Goal: Transaction & Acquisition: Purchase product/service

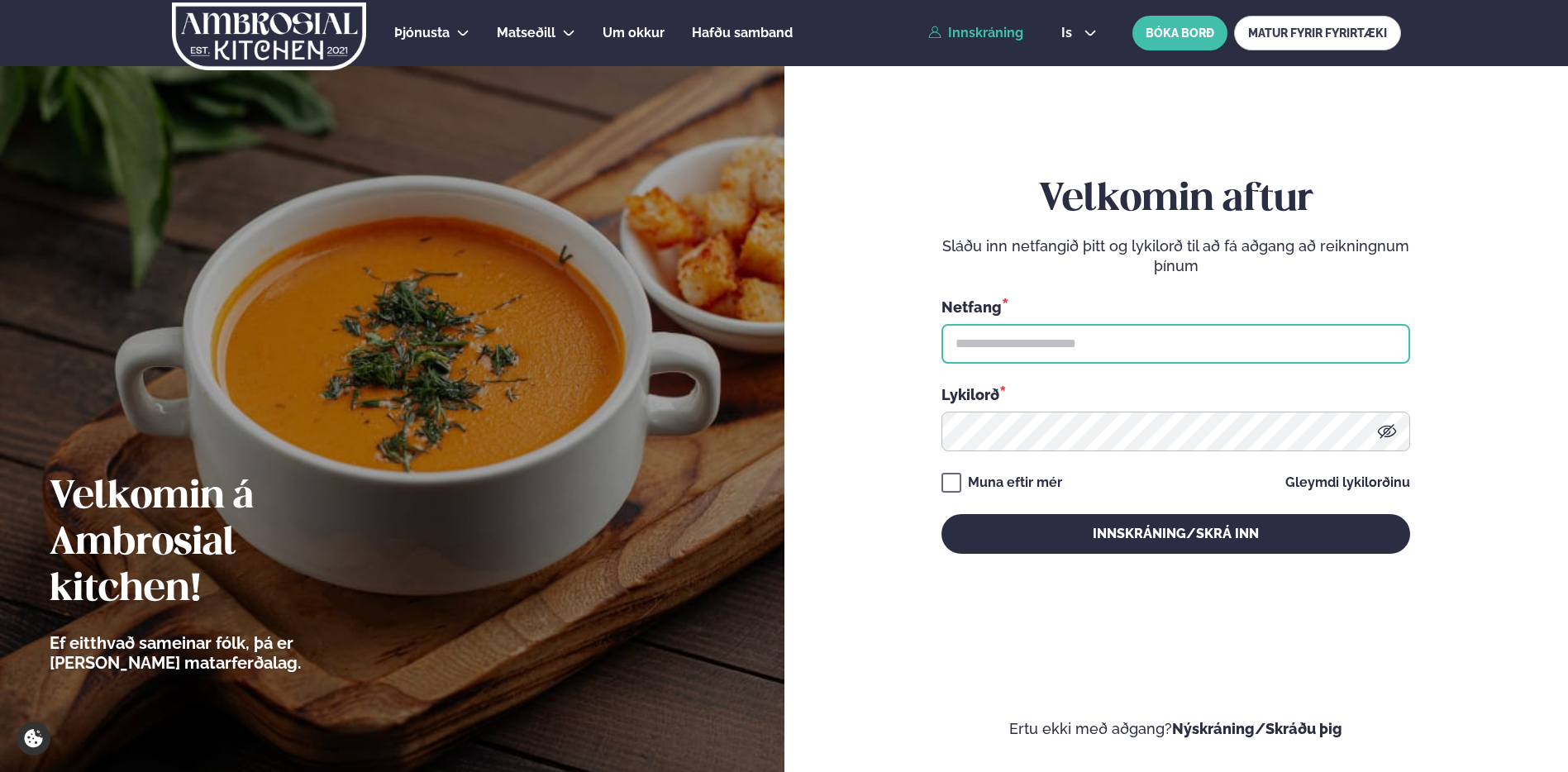
click at [1063, 333] on input "text" at bounding box center [1176, 344] width 469 height 40
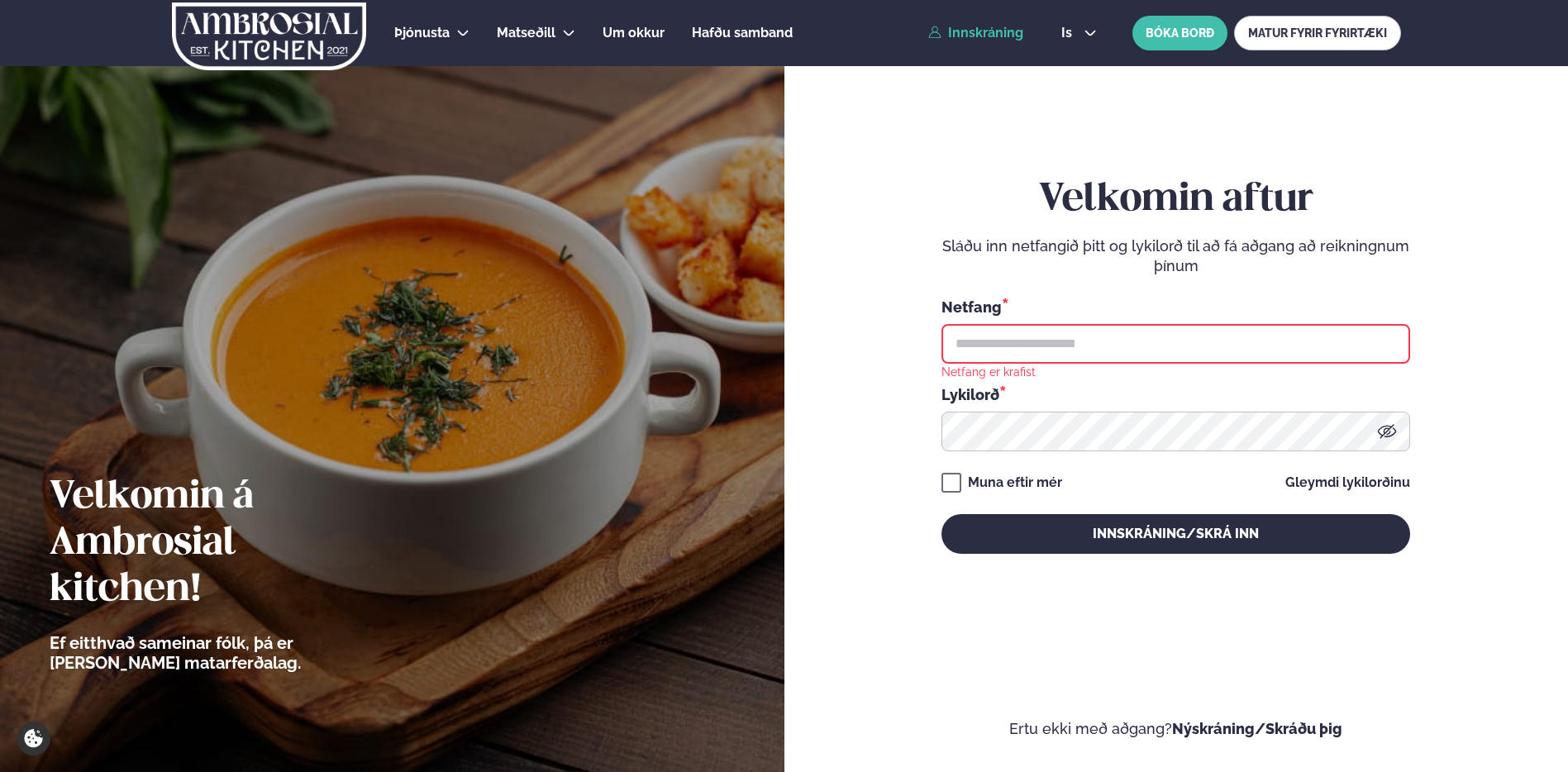
type input "**********"
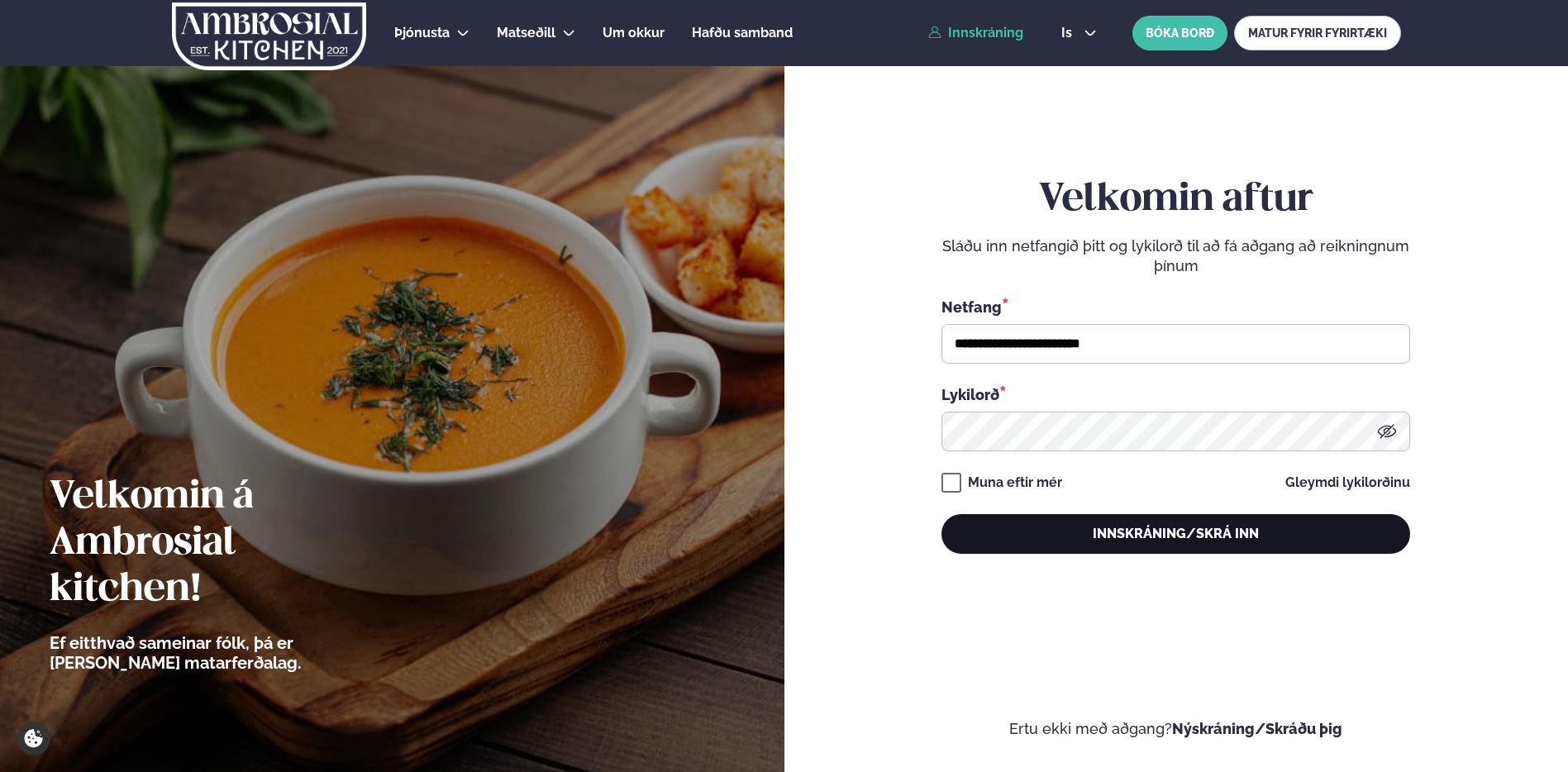
click at [1131, 545] on button "Innskráning/Skrá inn" at bounding box center [1176, 534] width 469 height 40
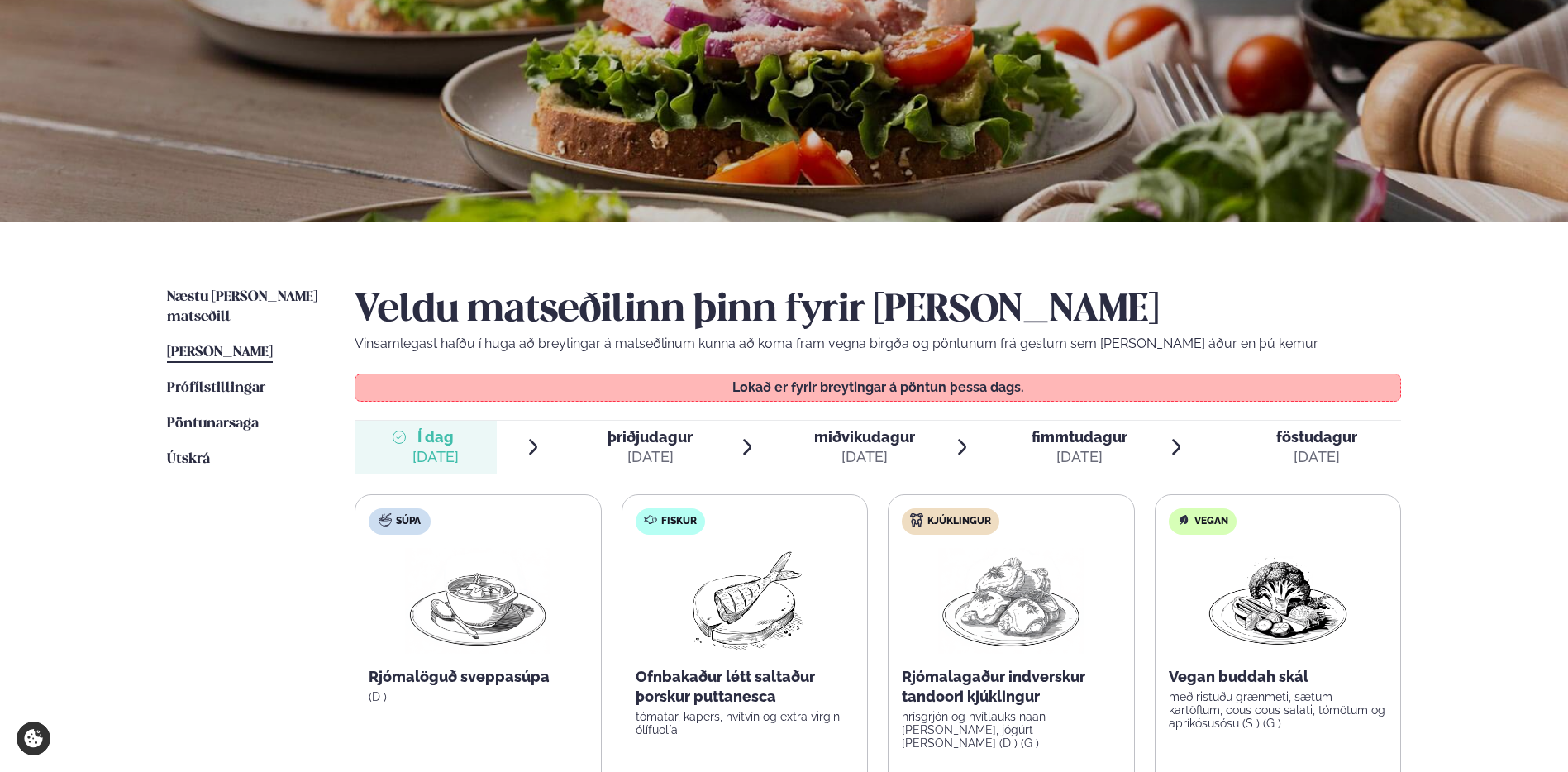
scroll to position [456, 0]
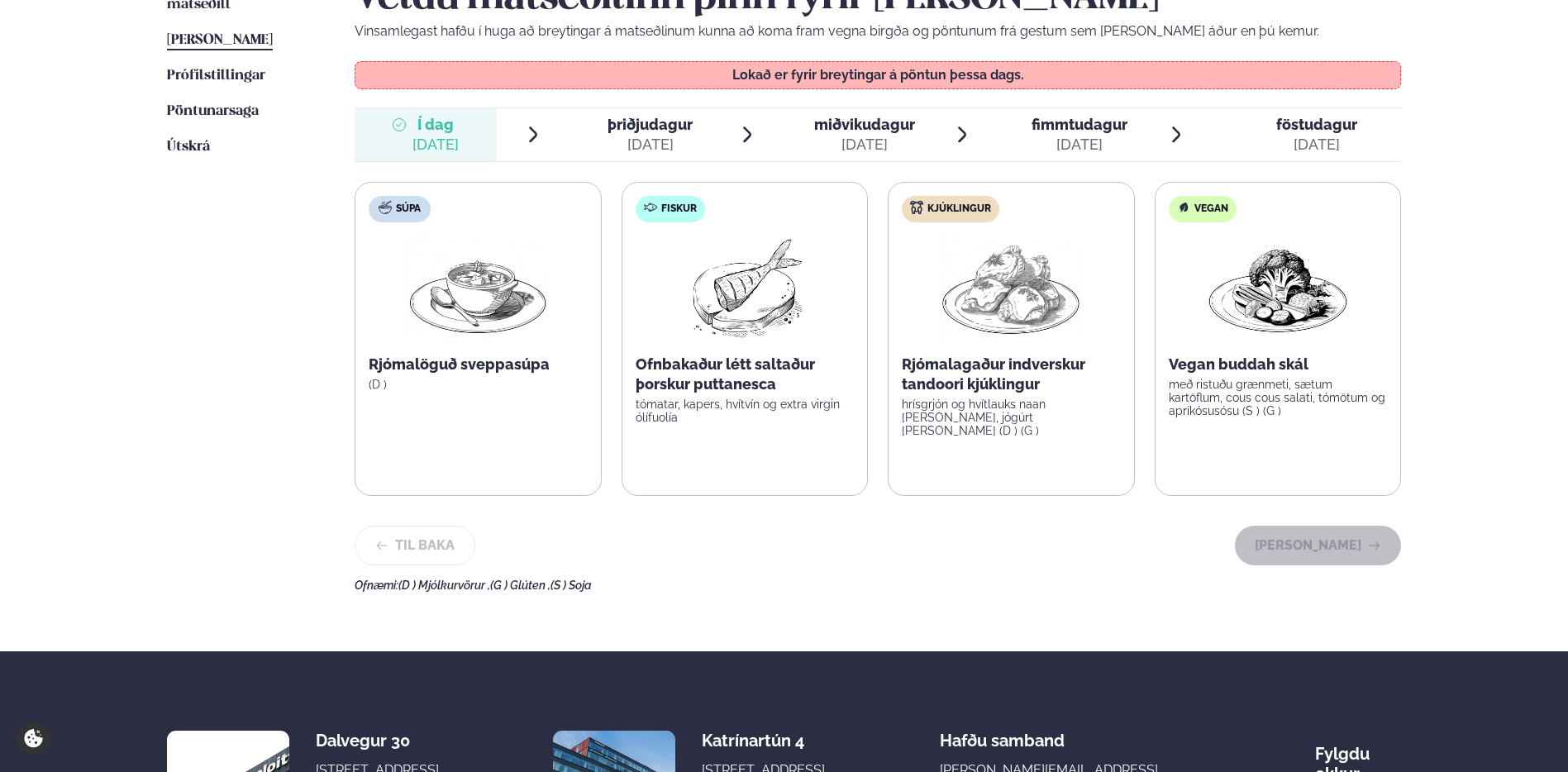
click at [650, 133] on div "þriðjudagur þri." at bounding box center [650, 124] width 85 height 20
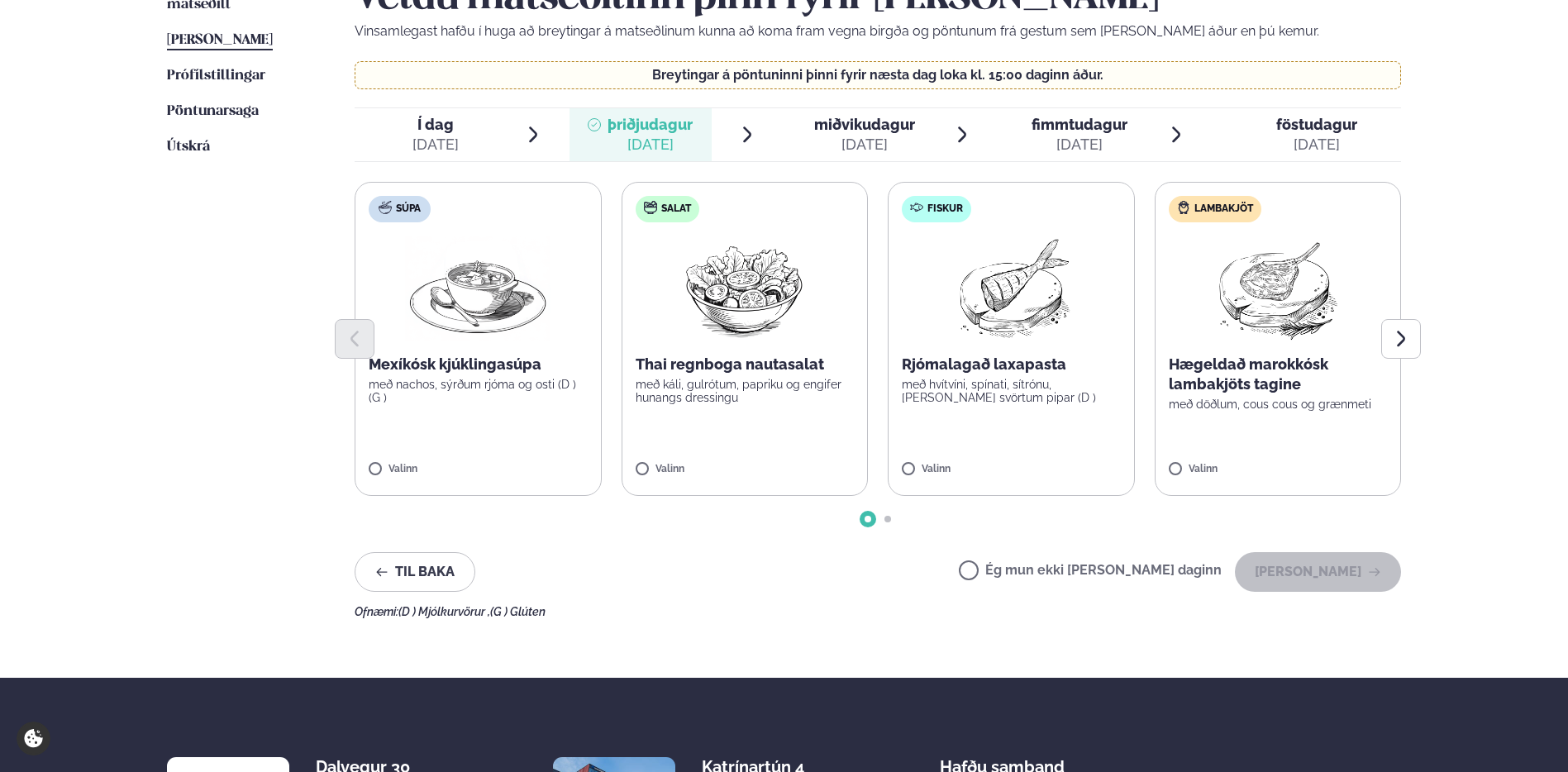
click at [514, 299] on img at bounding box center [478, 288] width 145 height 106
click at [1319, 542] on div "Veldu matseðilinn þinn fyrir [PERSON_NAME] Vinsamlegast hafðu í huga að breytin…" at bounding box center [878, 297] width 1047 height 643
click at [1319, 593] on div "Veldu matseðilinn þinn fyrir [PERSON_NAME] Vinsamlegast hafðu í huga að breytin…" at bounding box center [878, 297] width 1047 height 643
click at [438, 469] on div at bounding box center [429, 461] width 63 height 33
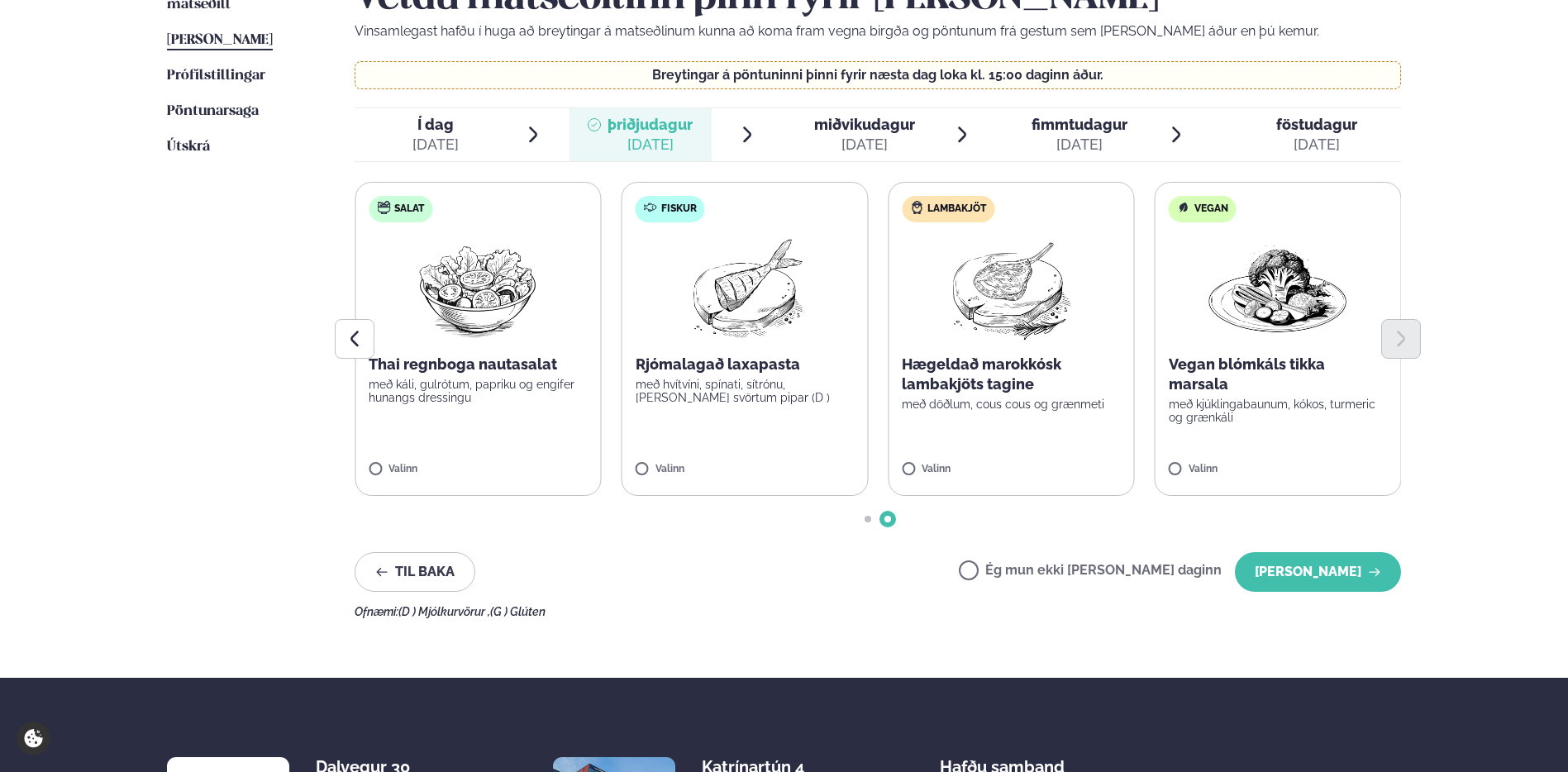
click at [756, 311] on img at bounding box center [744, 288] width 146 height 106
click at [1355, 567] on button "[PERSON_NAME]" at bounding box center [1318, 572] width 166 height 40
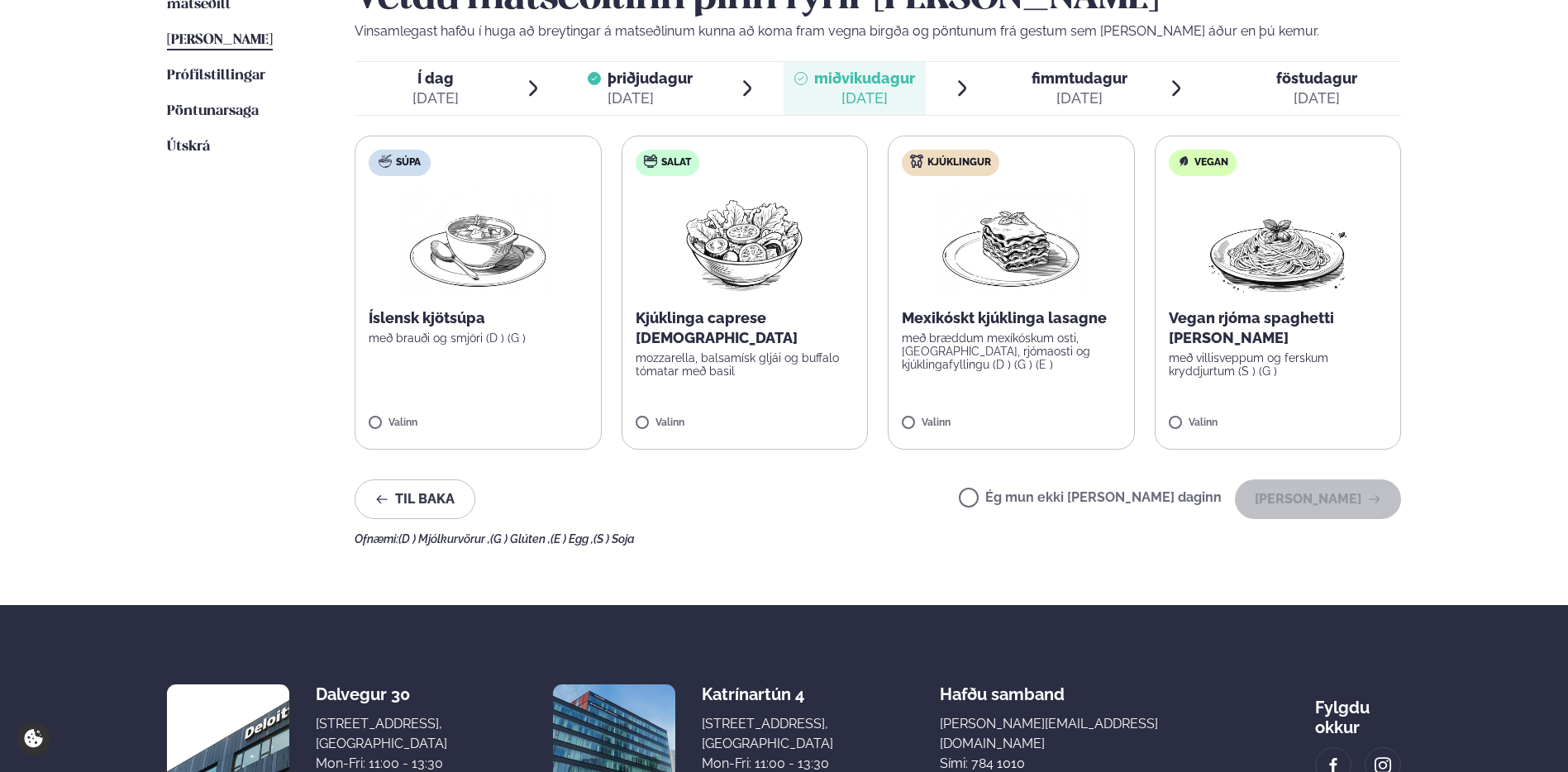
click at [1061, 497] on label "Ég mun ekki [PERSON_NAME] daginn" at bounding box center [1090, 500] width 263 height 17
click at [1337, 501] on button "[PERSON_NAME]" at bounding box center [1318, 500] width 166 height 40
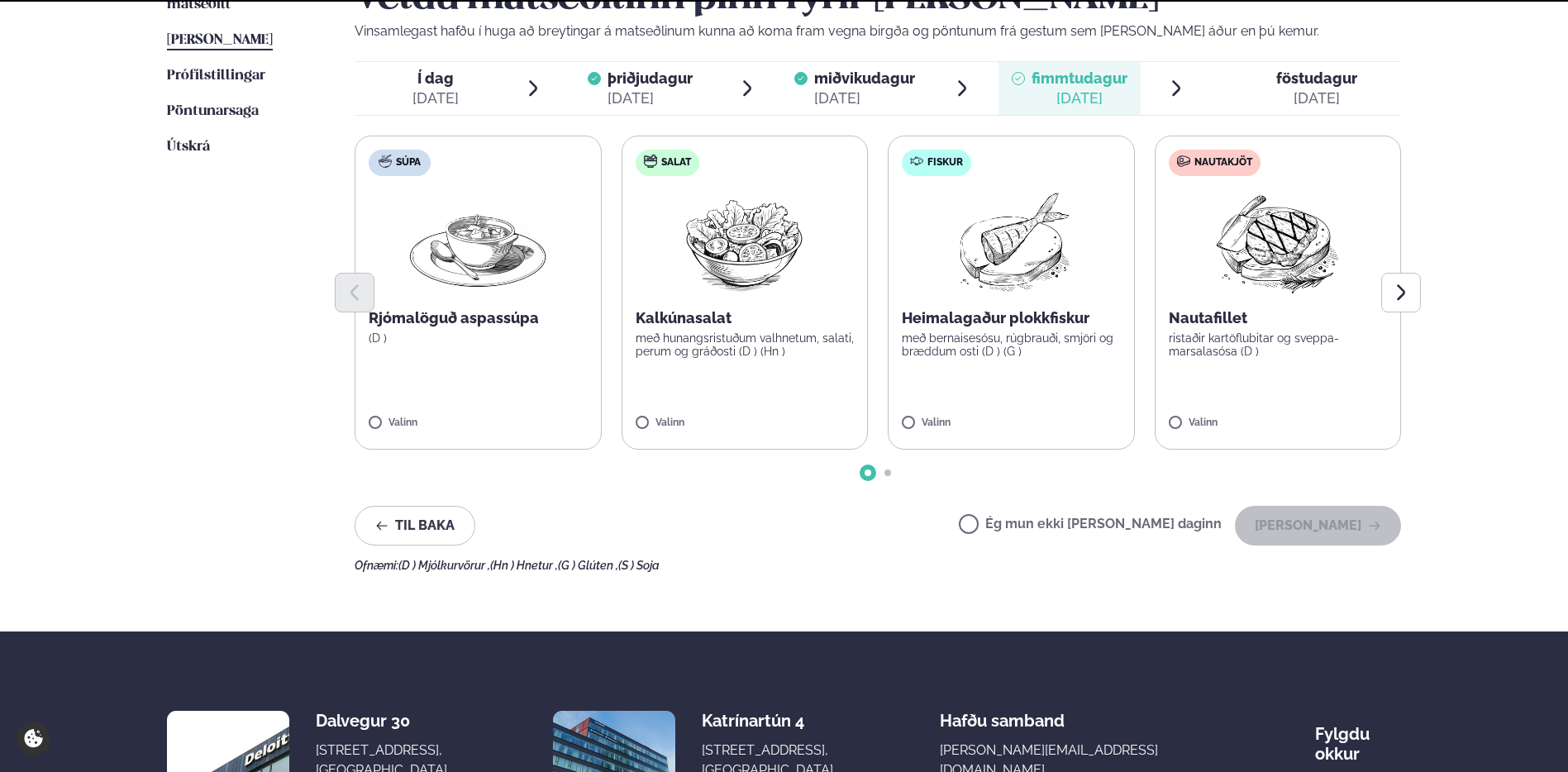
click at [1108, 527] on label "Ég mun ekki [PERSON_NAME] daginn" at bounding box center [1090, 526] width 263 height 17
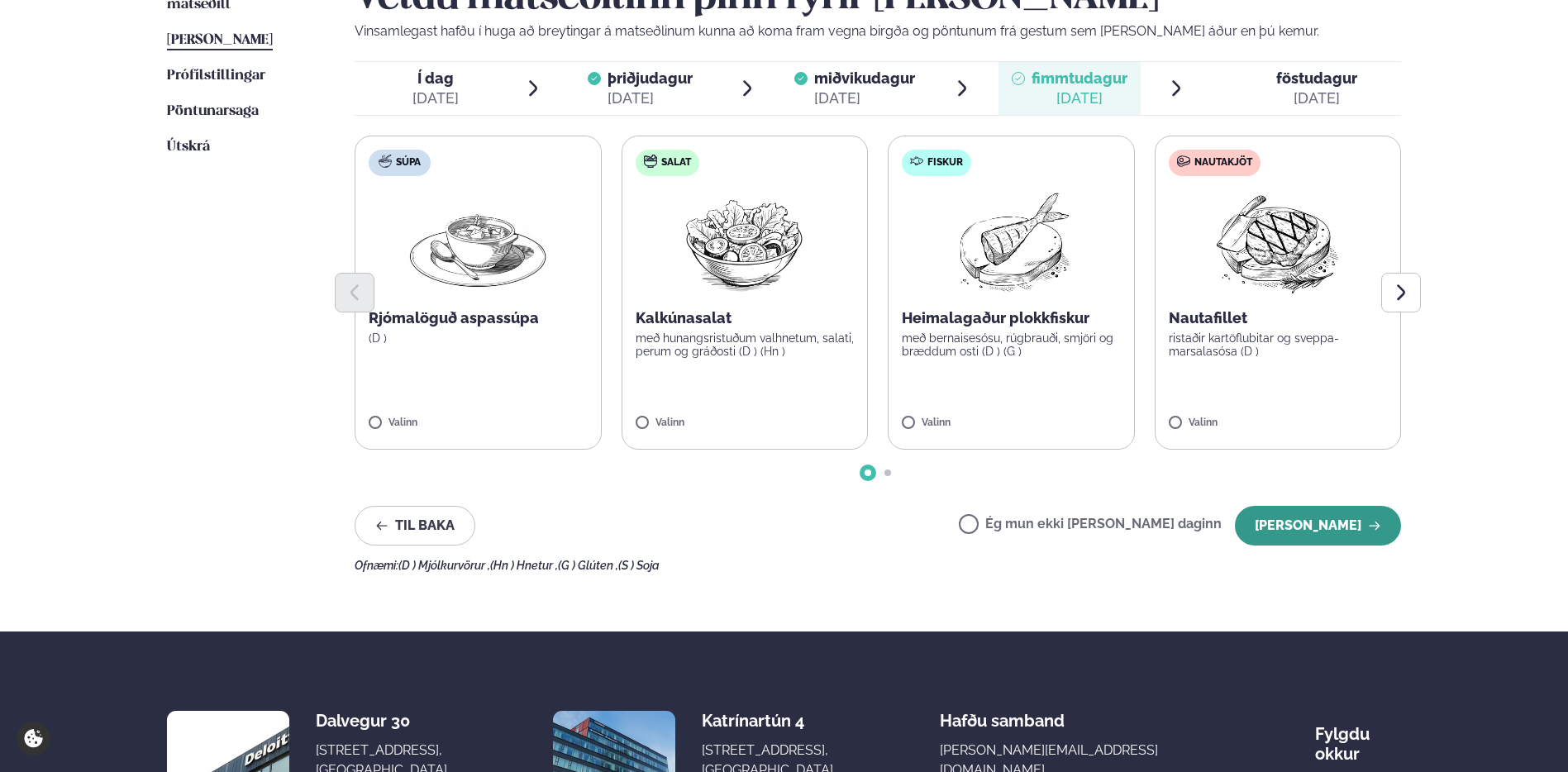
click at [1332, 518] on button "[PERSON_NAME]" at bounding box center [1318, 526] width 166 height 40
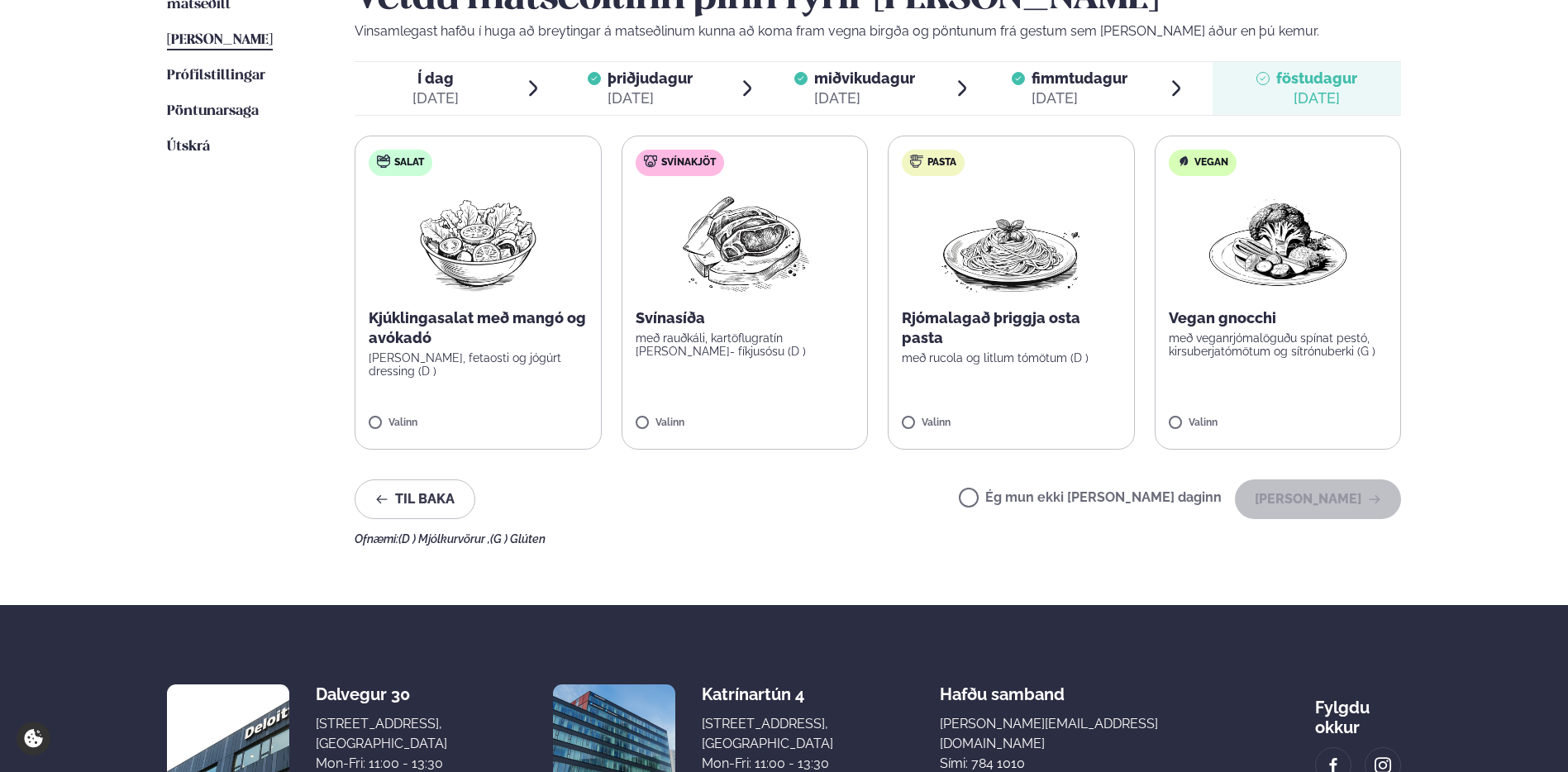
click at [1116, 498] on label "Ég mun ekki [PERSON_NAME] daginn" at bounding box center [1090, 500] width 263 height 17
click at [1326, 483] on button "[PERSON_NAME]" at bounding box center [1318, 500] width 166 height 40
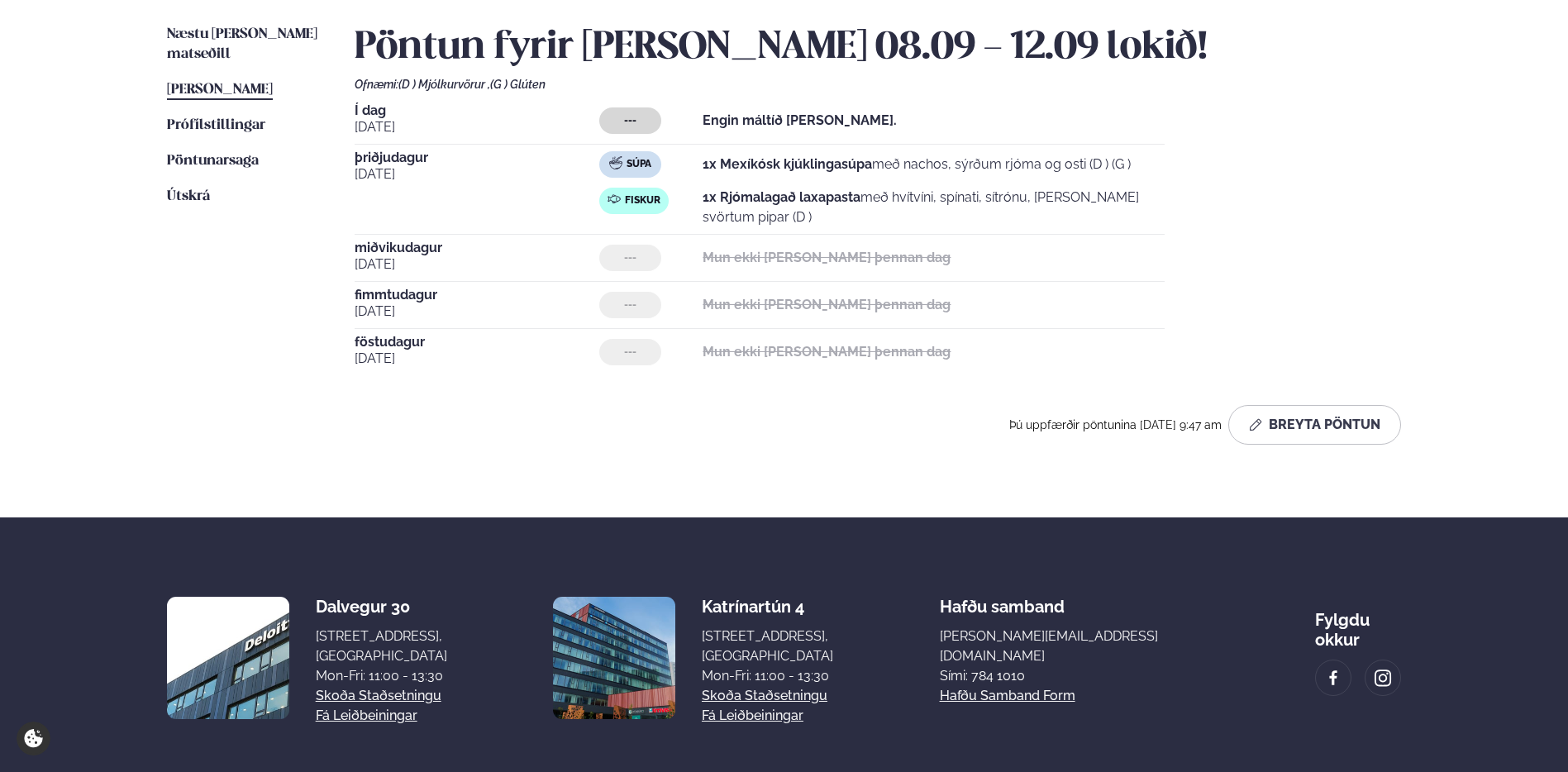
scroll to position [393, 0]
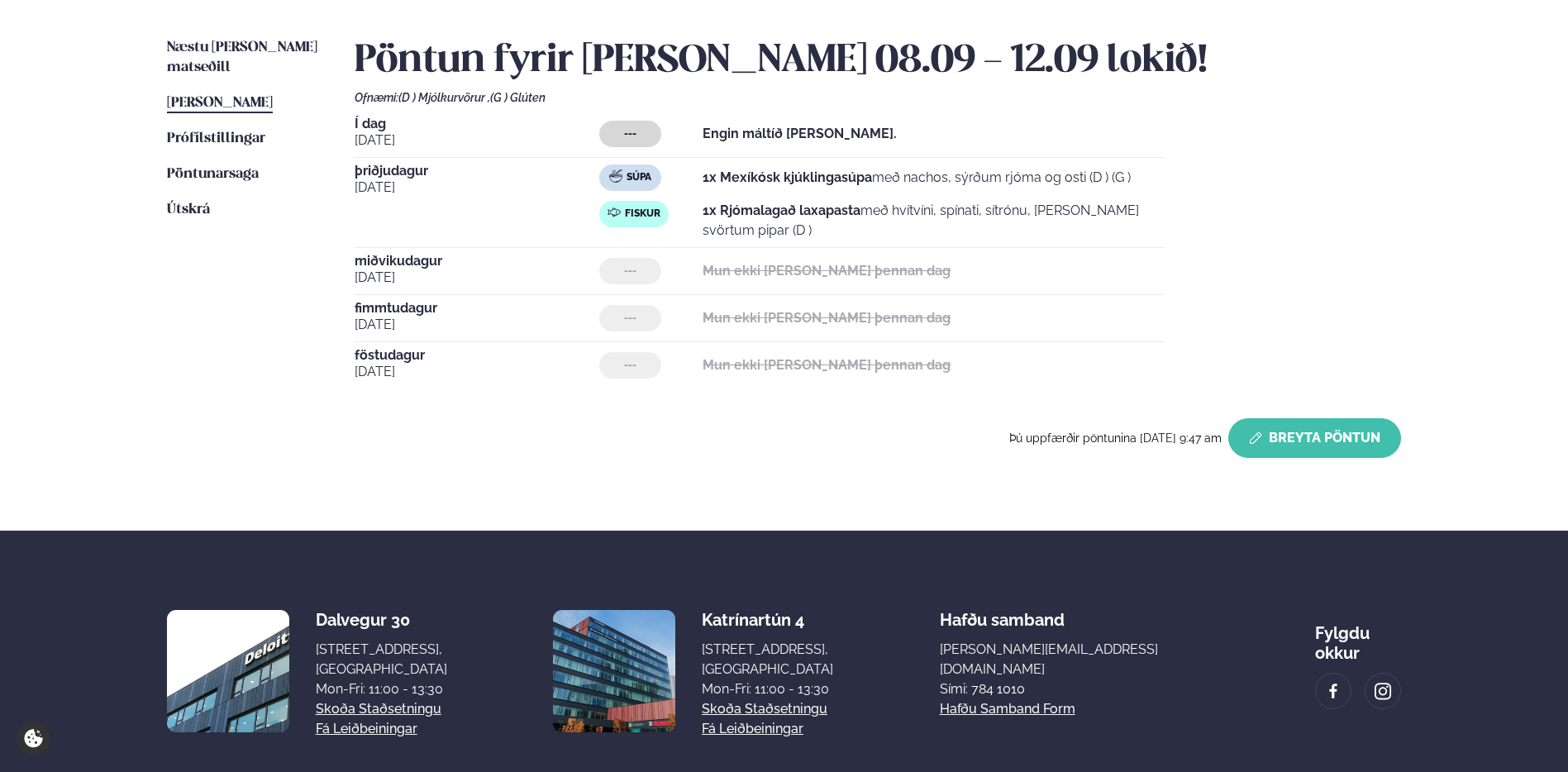
click at [1323, 427] on button "Breyta Pöntun" at bounding box center [1314, 438] width 173 height 40
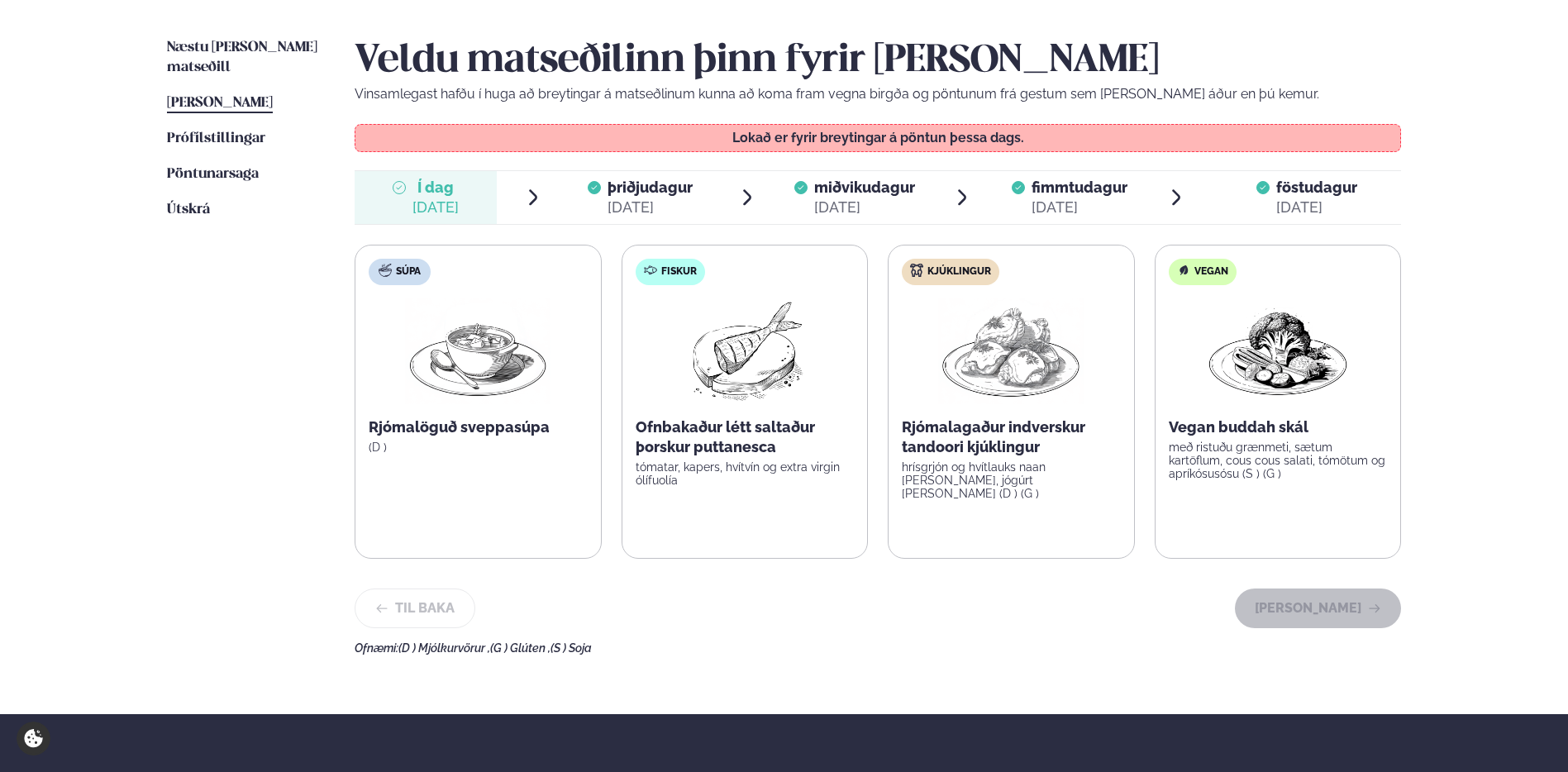
click at [663, 206] on div "[DATE]" at bounding box center [650, 207] width 85 height 20
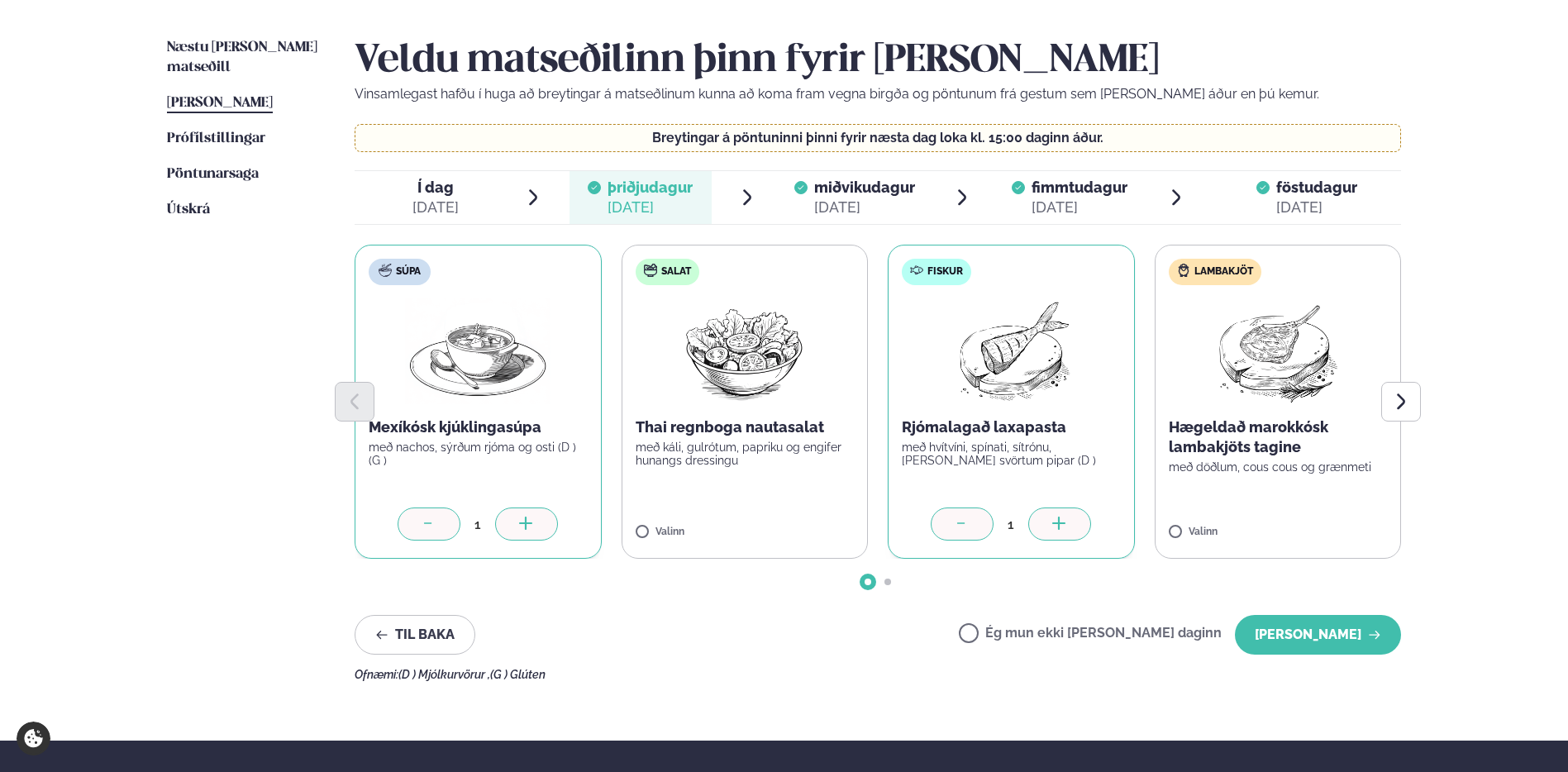
click at [947, 517] on div at bounding box center [962, 523] width 63 height 33
click at [956, 528] on icon at bounding box center [963, 525] width 17 height 17
click at [1313, 639] on button "[PERSON_NAME]" at bounding box center [1318, 634] width 166 height 40
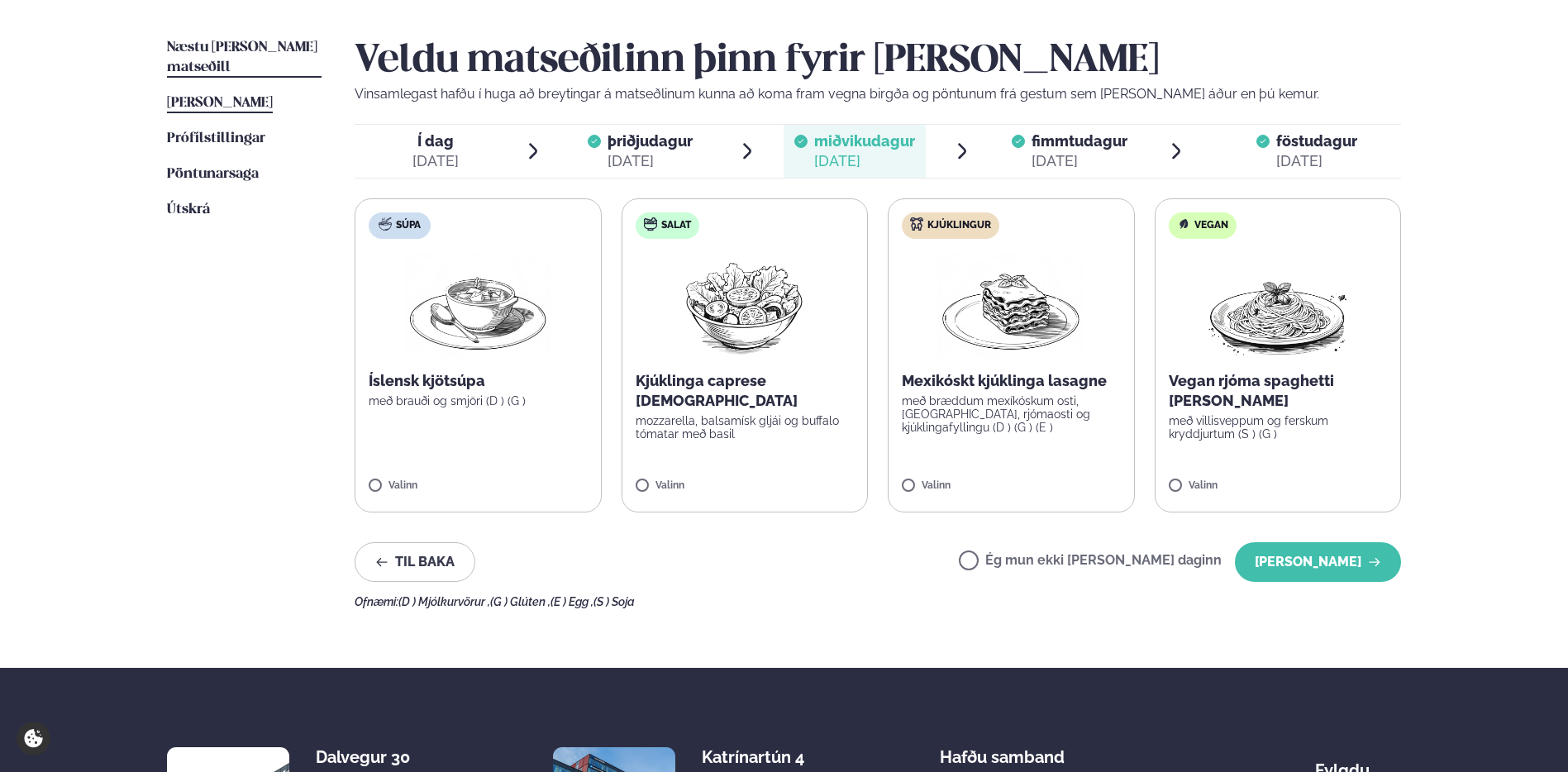
click at [265, 46] on span "Næstu [PERSON_NAME] matseðill" at bounding box center [242, 57] width 151 height 34
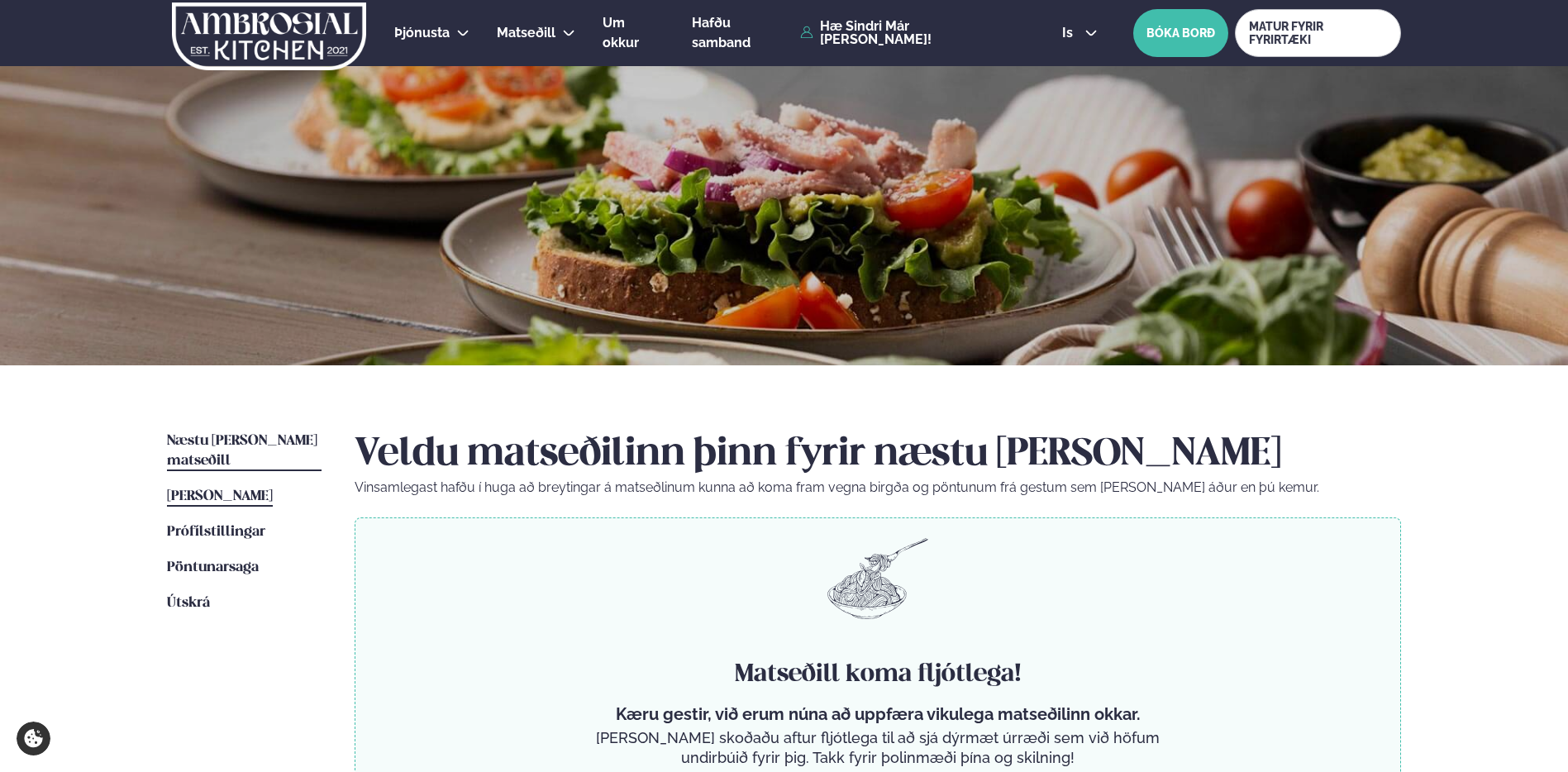
click at [239, 489] on span "[PERSON_NAME]" at bounding box center [220, 496] width 106 height 14
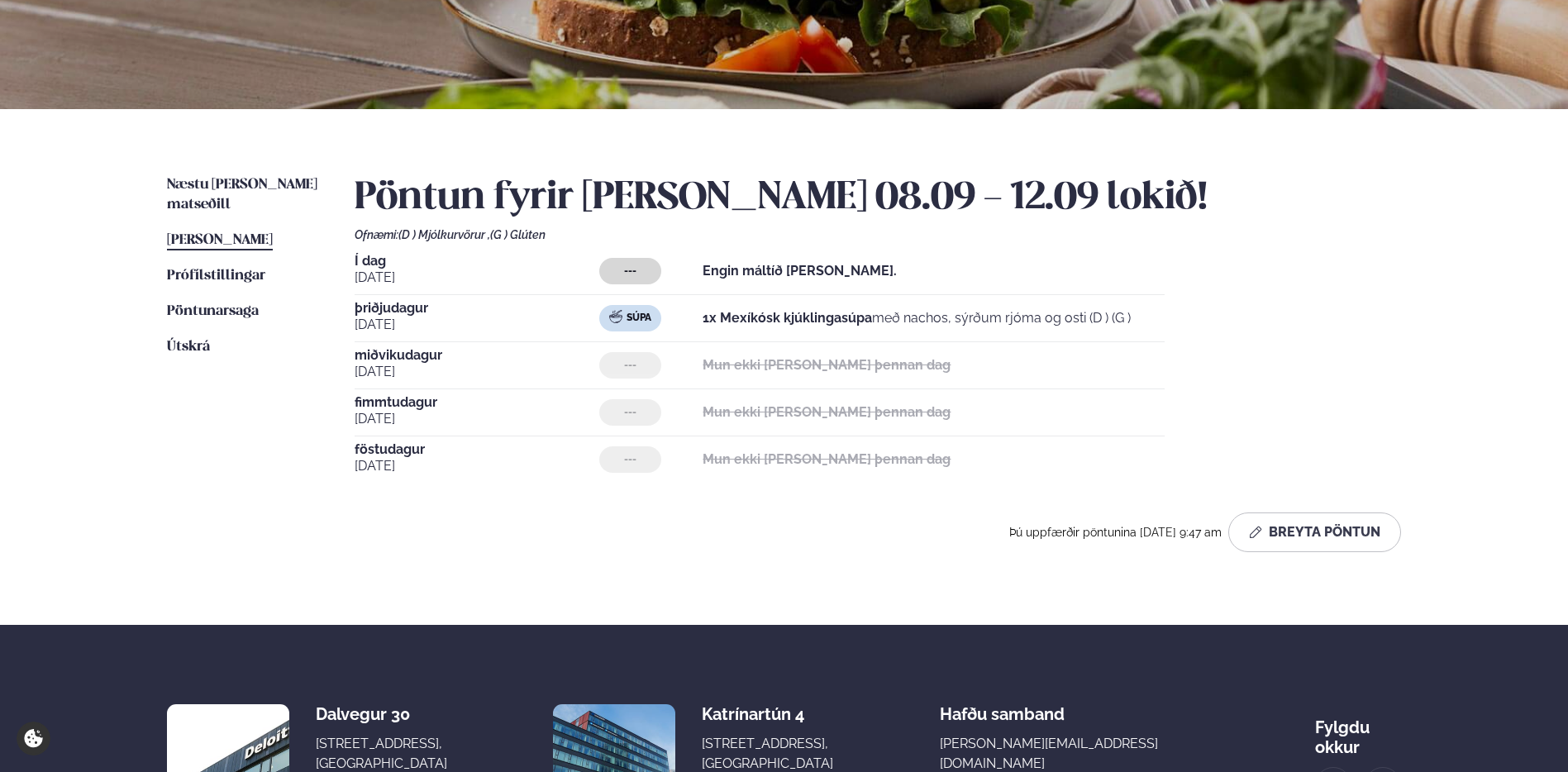
scroll to position [282, 0]
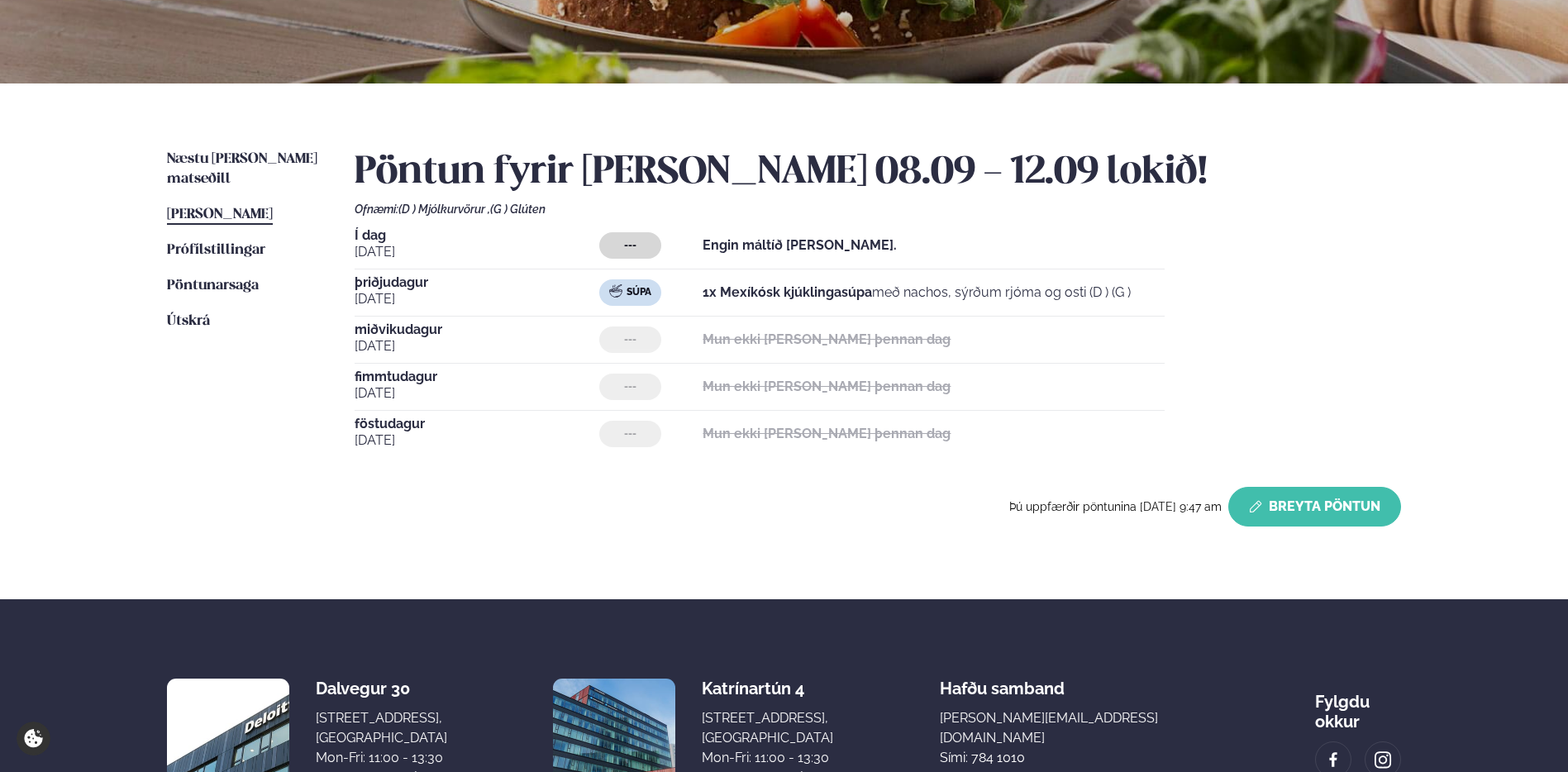
click at [1366, 503] on button "Breyta Pöntun" at bounding box center [1314, 506] width 173 height 40
